Goal: Complete application form

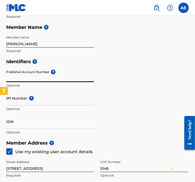
click at [51, 75] on input "Publisher Account Number ?" at bounding box center [50, 74] width 88 height 15
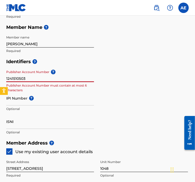
drag, startPoint x: 49, startPoint y: 77, endPoint x: -12, endPoint y: 77, distance: 61.3
type input "1241510503"
click at [20, 102] on input "IPI Number ?" at bounding box center [50, 98] width 88 height 15
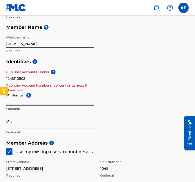
paste input "1241510503"
type input "1241510503"
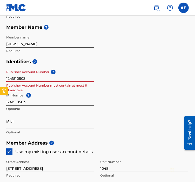
drag, startPoint x: 35, startPoint y: 80, endPoint x: -1, endPoint y: 80, distance: 35.8
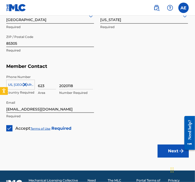
scroll to position [337, 0]
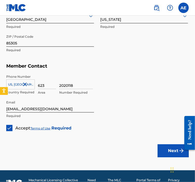
click at [171, 150] on button "Next" at bounding box center [173, 150] width 31 height 13
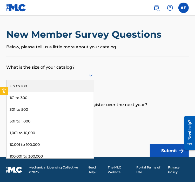
click at [71, 77] on div at bounding box center [50, 75] width 88 height 6
click at [52, 83] on div "Up to 100" at bounding box center [49, 86] width 87 height 12
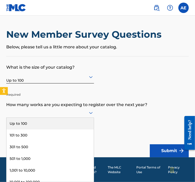
click at [53, 116] on div at bounding box center [50, 113] width 88 height 10
click at [40, 123] on div "Up to 100" at bounding box center [49, 124] width 87 height 12
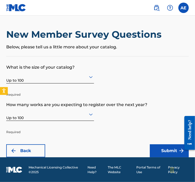
click at [162, 151] on button "Submit" at bounding box center [169, 150] width 39 height 13
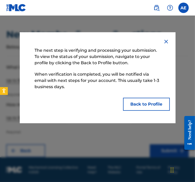
click at [145, 107] on button "Back to Profile" at bounding box center [146, 104] width 47 height 13
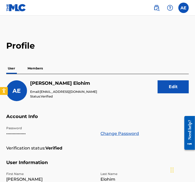
click at [43, 69] on p "Members" at bounding box center [35, 68] width 18 height 11
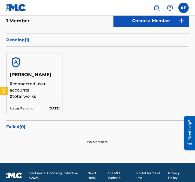
scroll to position [67, 0]
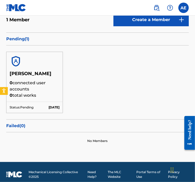
click at [24, 87] on p "0 connected user accounts" at bounding box center [35, 86] width 50 height 12
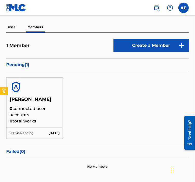
scroll to position [41, 0]
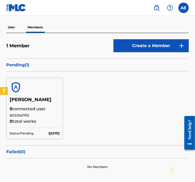
click at [31, 103] on h5 "[PERSON_NAME]" at bounding box center [35, 101] width 50 height 9
click at [17, 30] on div "User Members" at bounding box center [97, 27] width 182 height 11
click at [13, 28] on p "User" at bounding box center [11, 27] width 10 height 11
